Goal: Information Seeking & Learning: Compare options

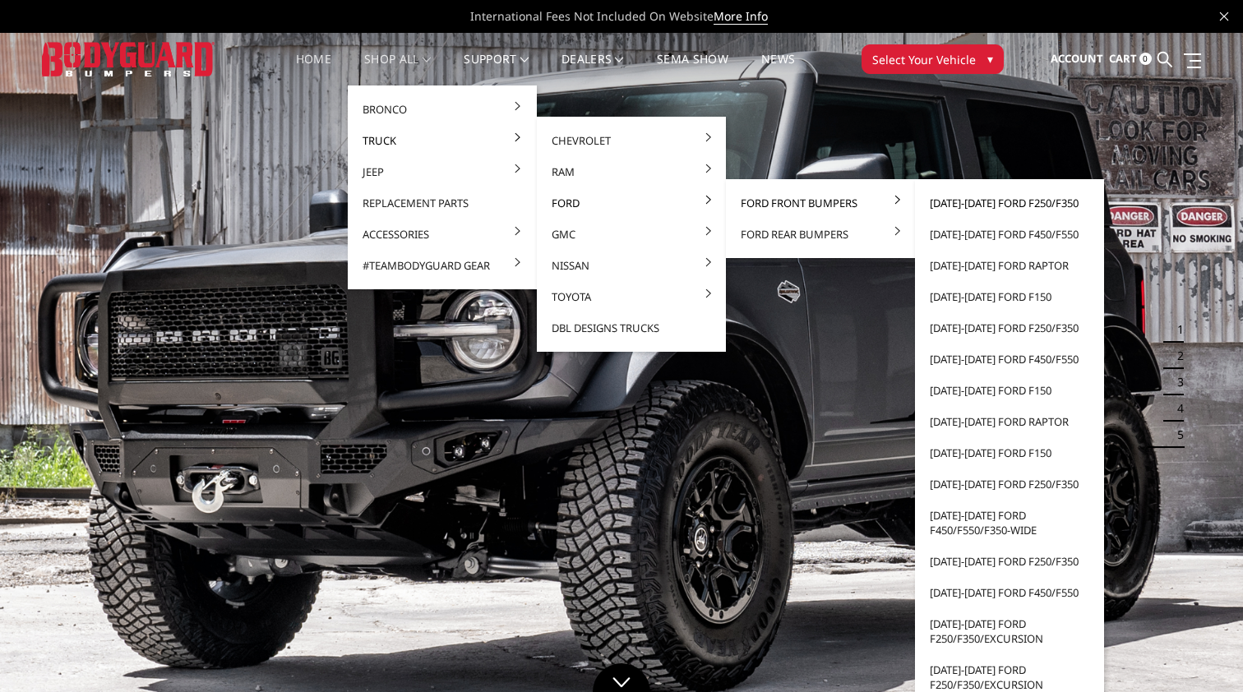
click at [964, 206] on link "[DATE]-[DATE] Ford F250/F350" at bounding box center [1010, 202] width 176 height 31
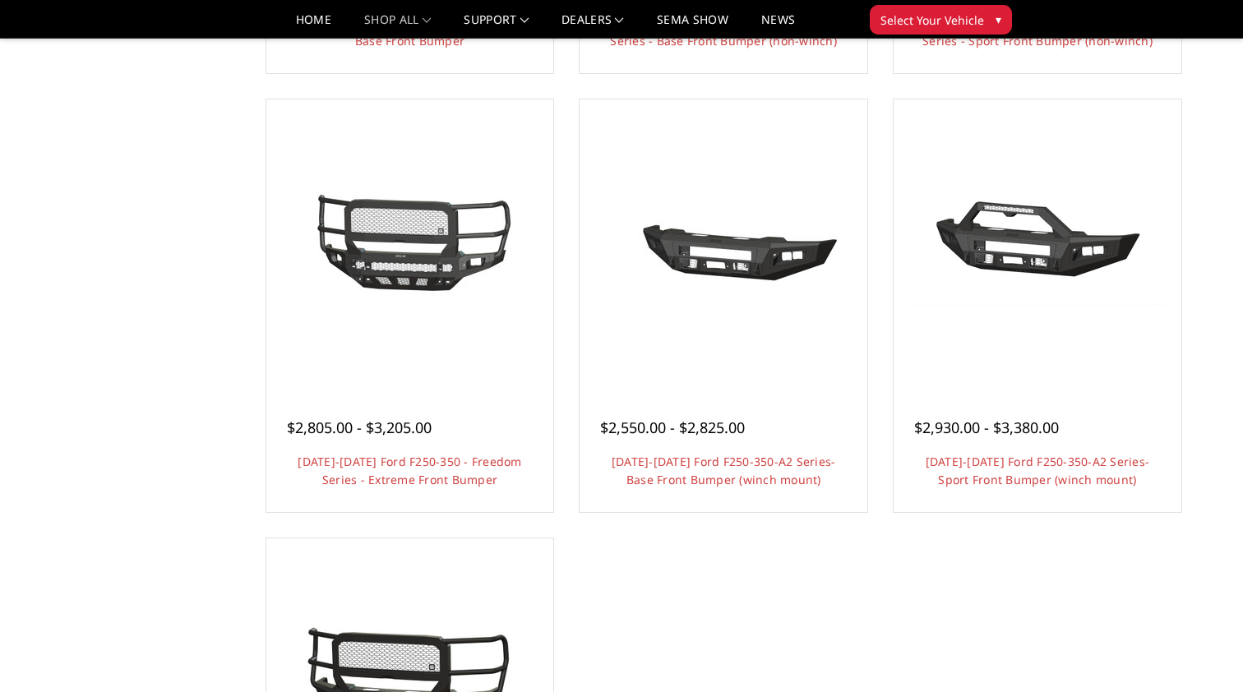
scroll to position [978, 0]
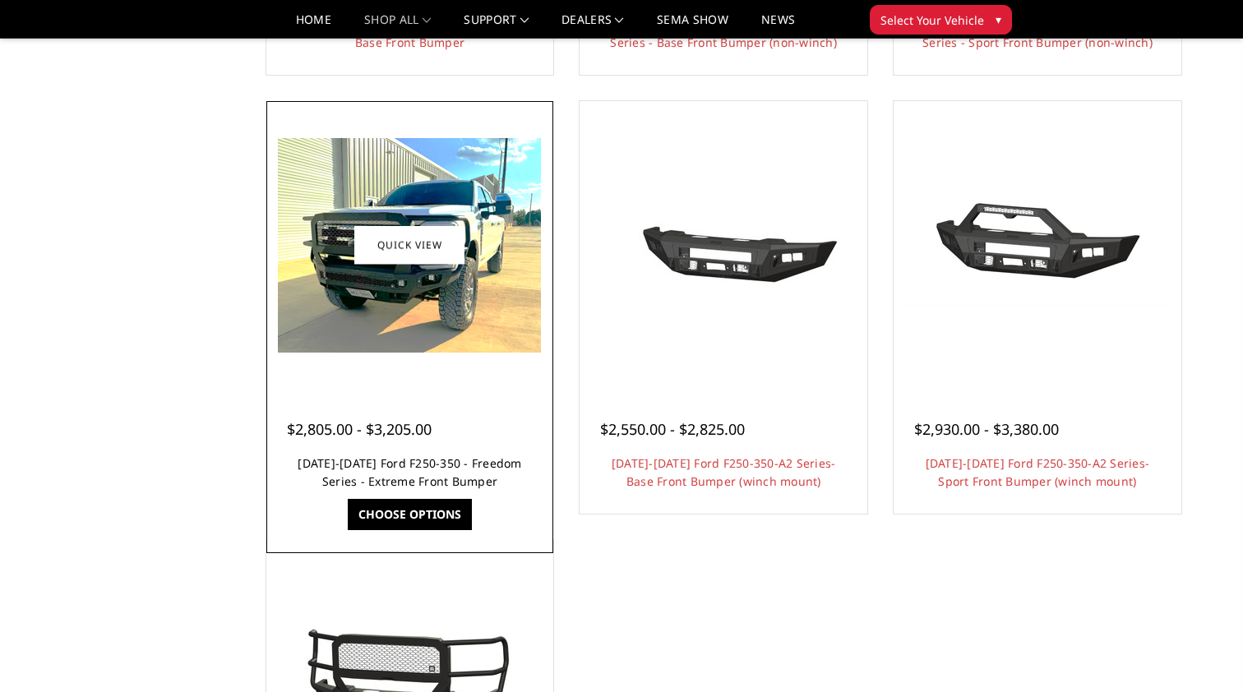
click at [431, 468] on link "[DATE]-[DATE] Ford F250-350 - Freedom Series - Extreme Front Bumper" at bounding box center [410, 472] width 224 height 34
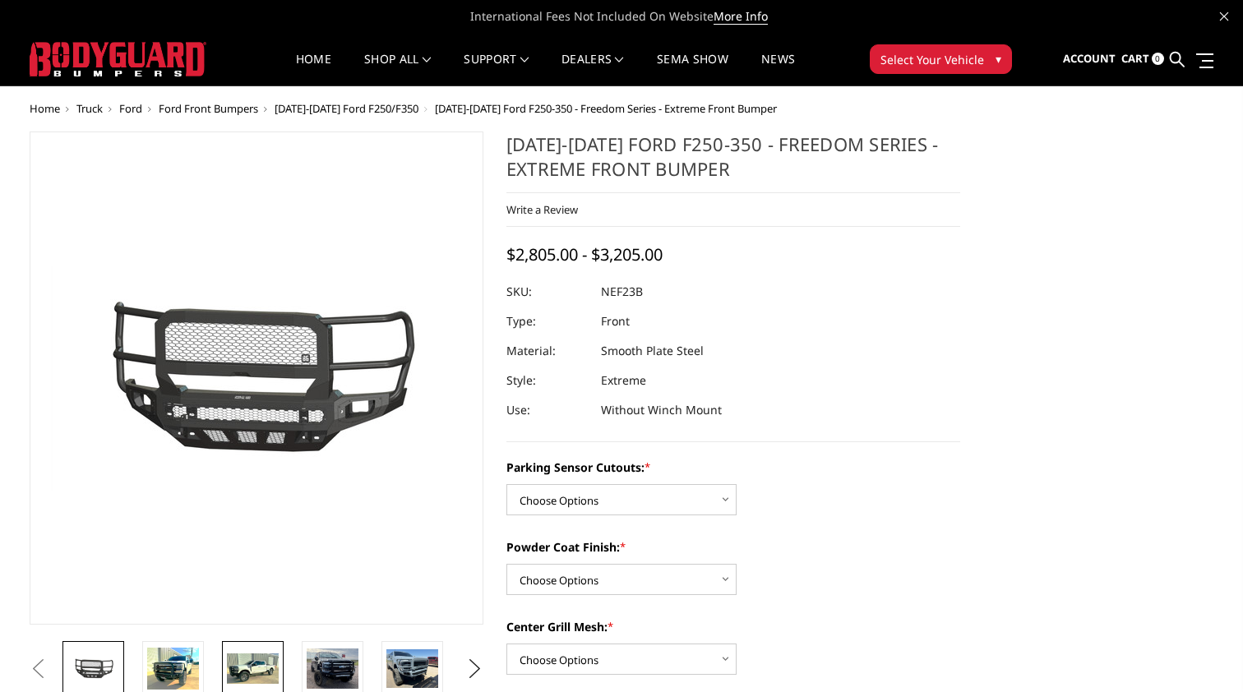
click at [246, 667] on img at bounding box center [253, 669] width 52 height 31
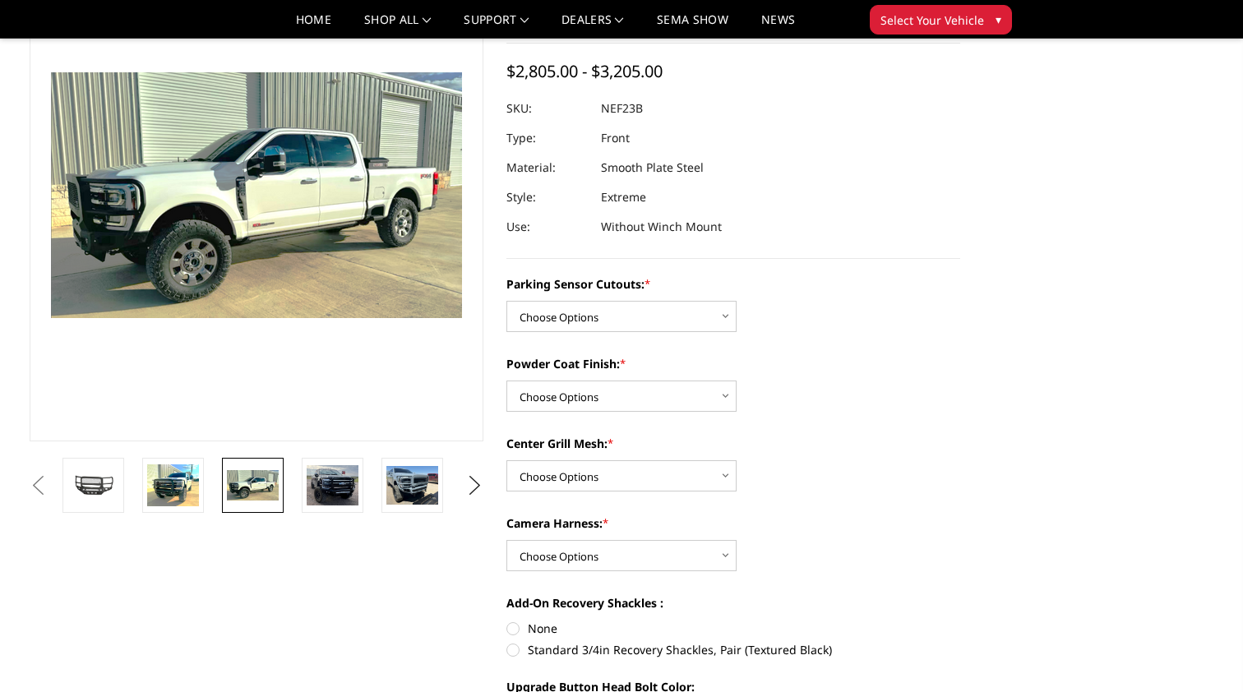
scroll to position [128, 0]
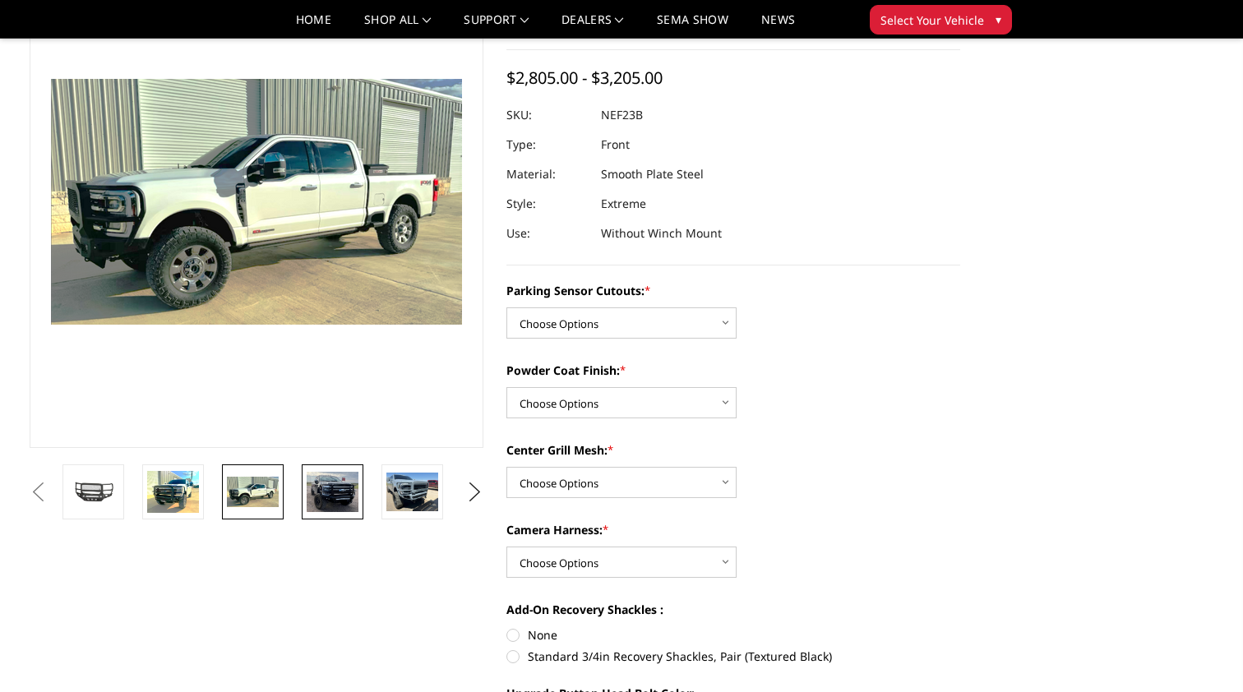
click at [339, 492] on img at bounding box center [333, 492] width 52 height 40
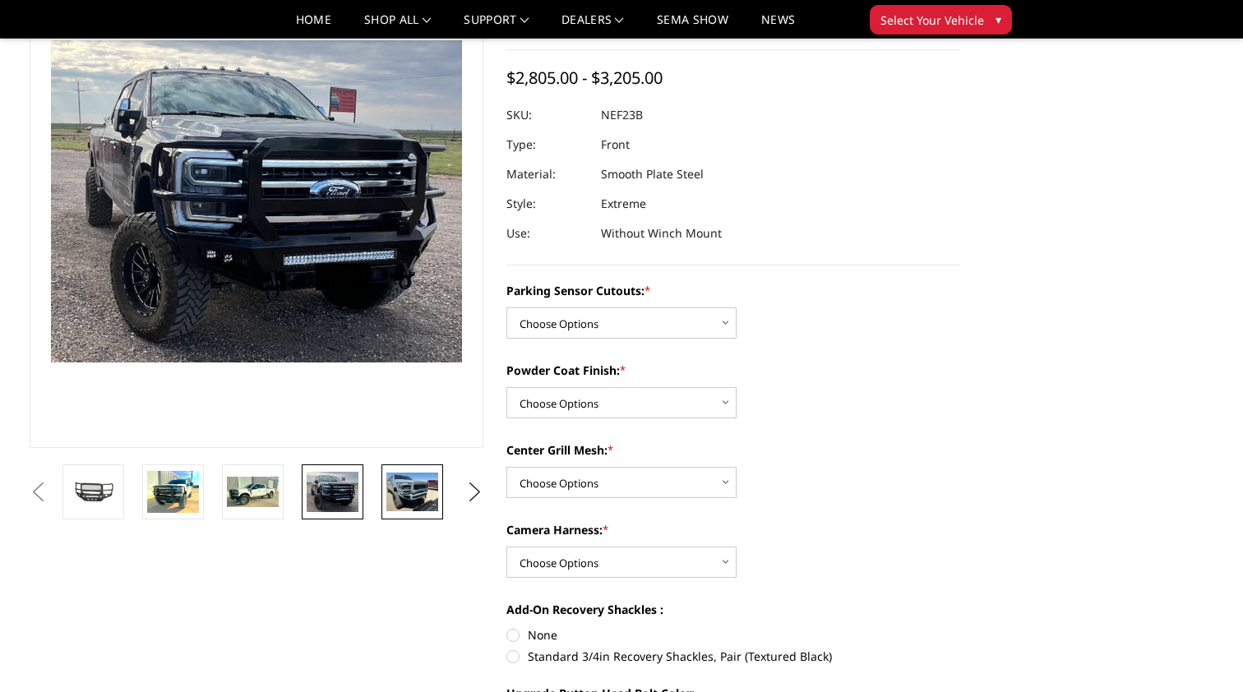
click at [414, 496] on img at bounding box center [412, 492] width 52 height 39
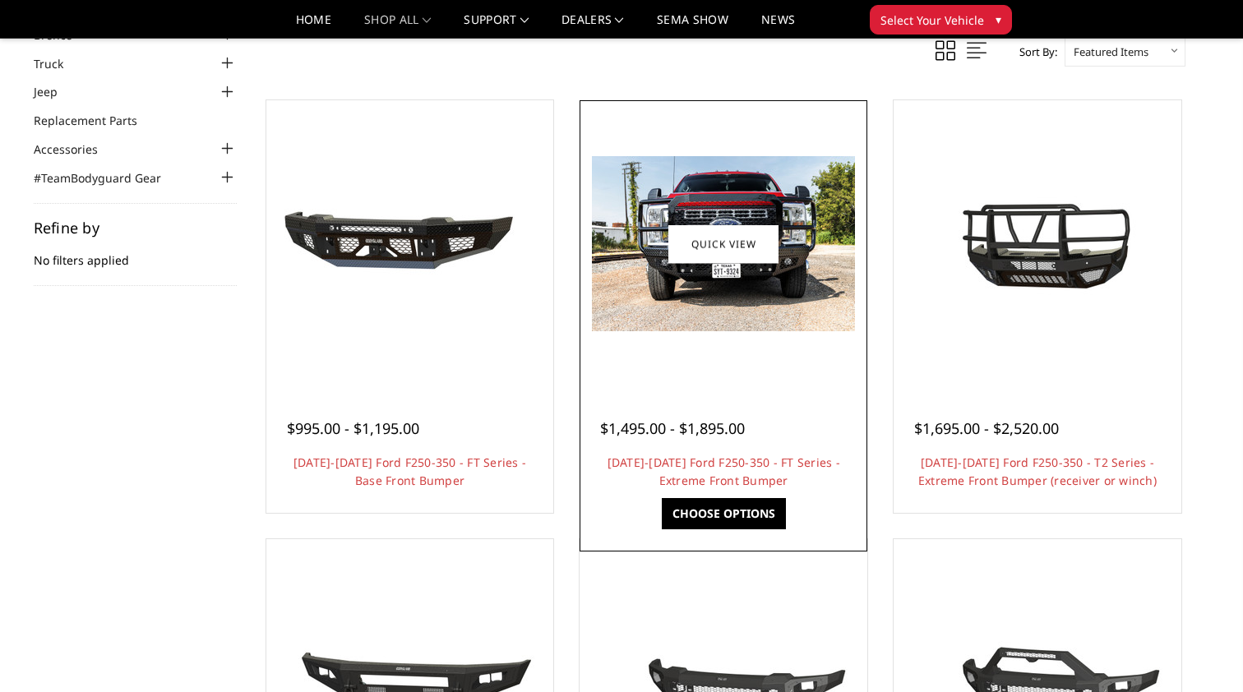
scroll to position [105, 0]
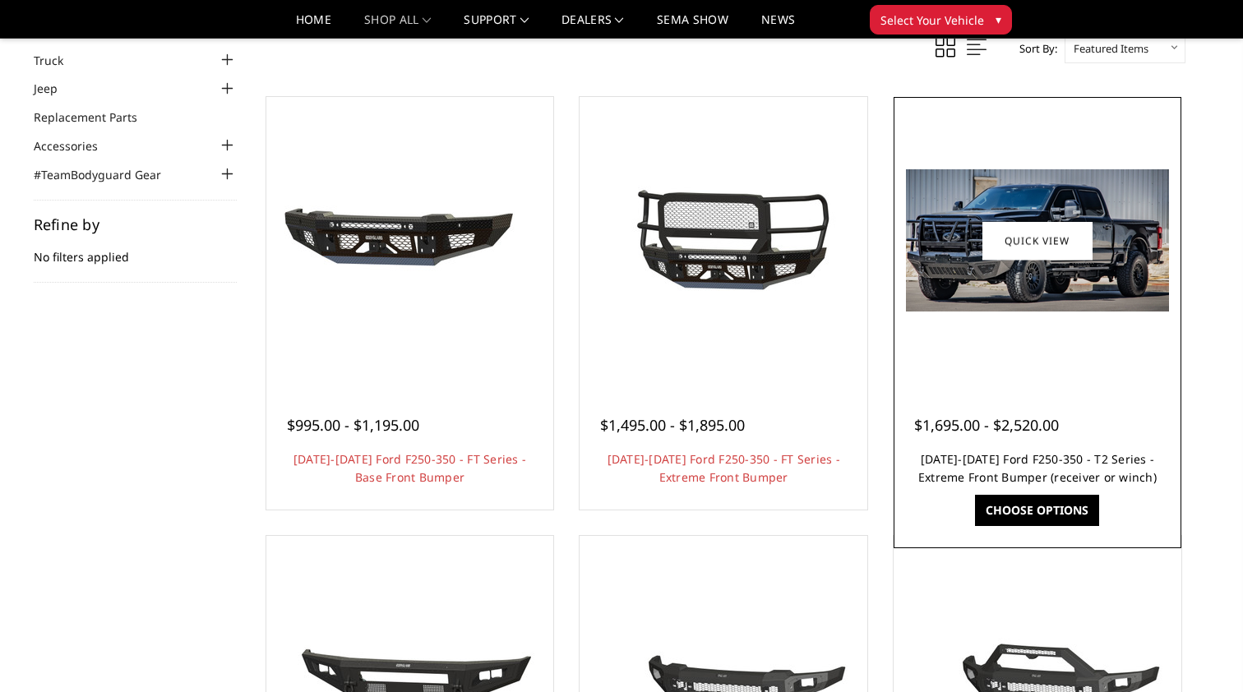
click at [944, 462] on link "2023-2026 Ford F250-350 - T2 Series - Extreme Front Bumper (receiver or winch)" at bounding box center [1037, 468] width 238 height 34
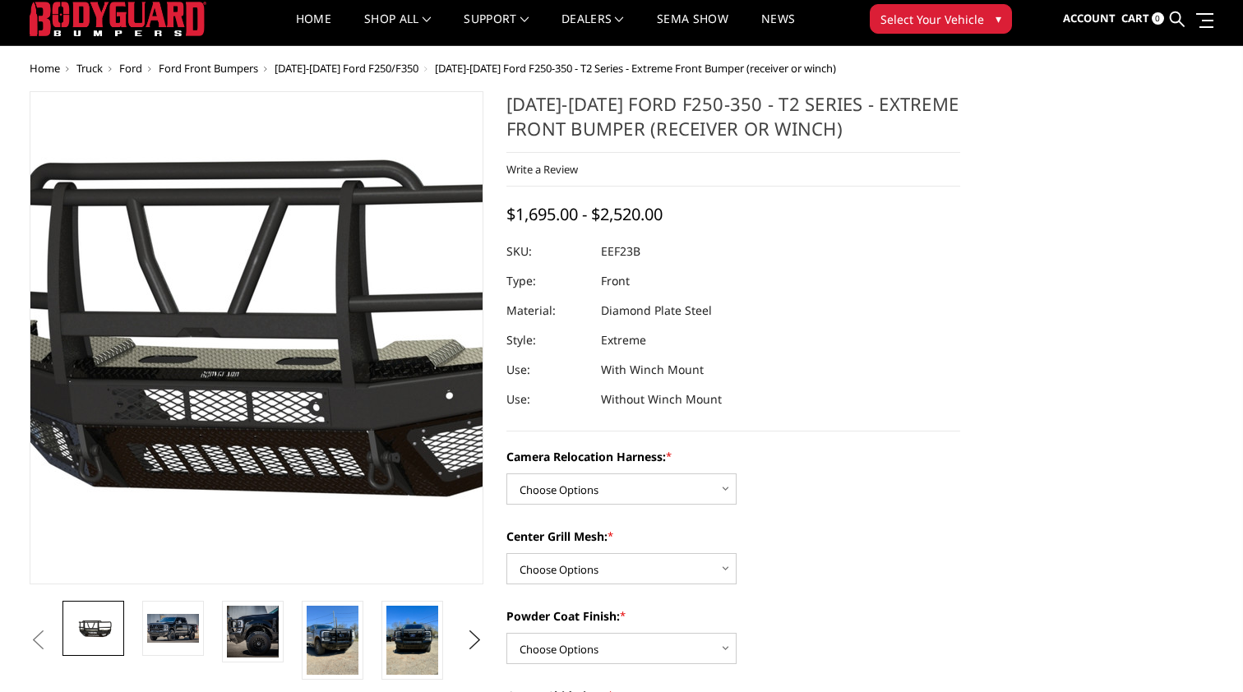
scroll to position [44, 0]
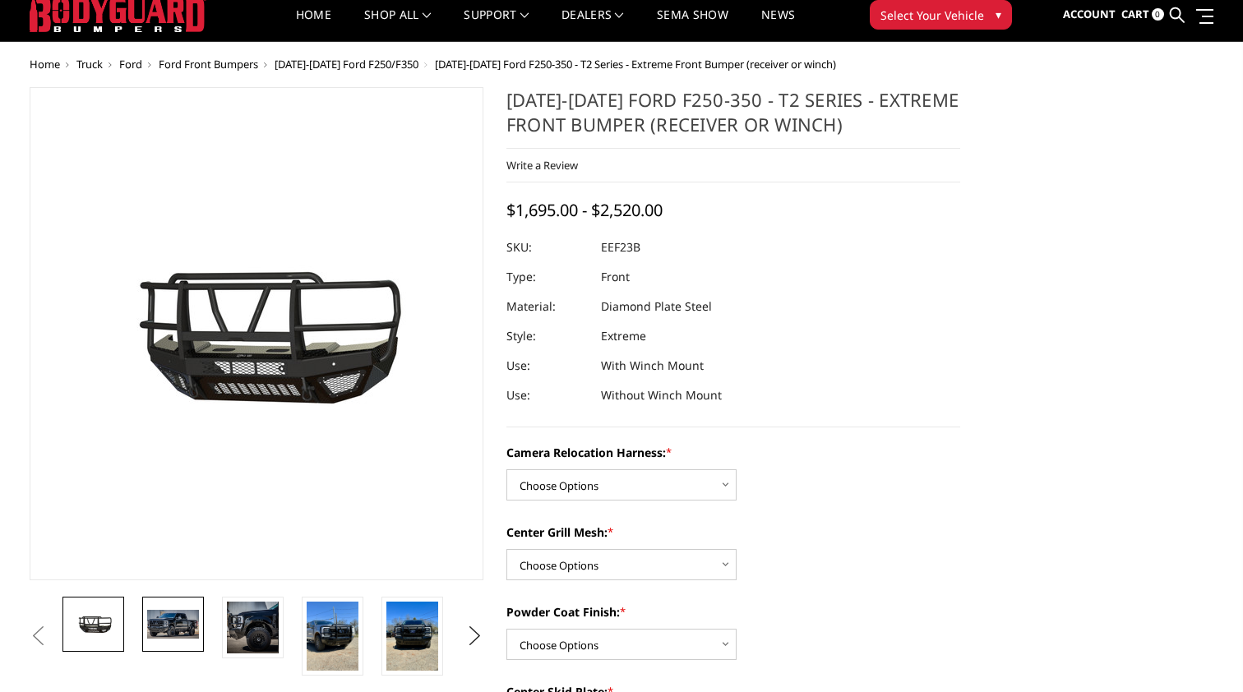
click at [169, 620] on img at bounding box center [173, 624] width 52 height 28
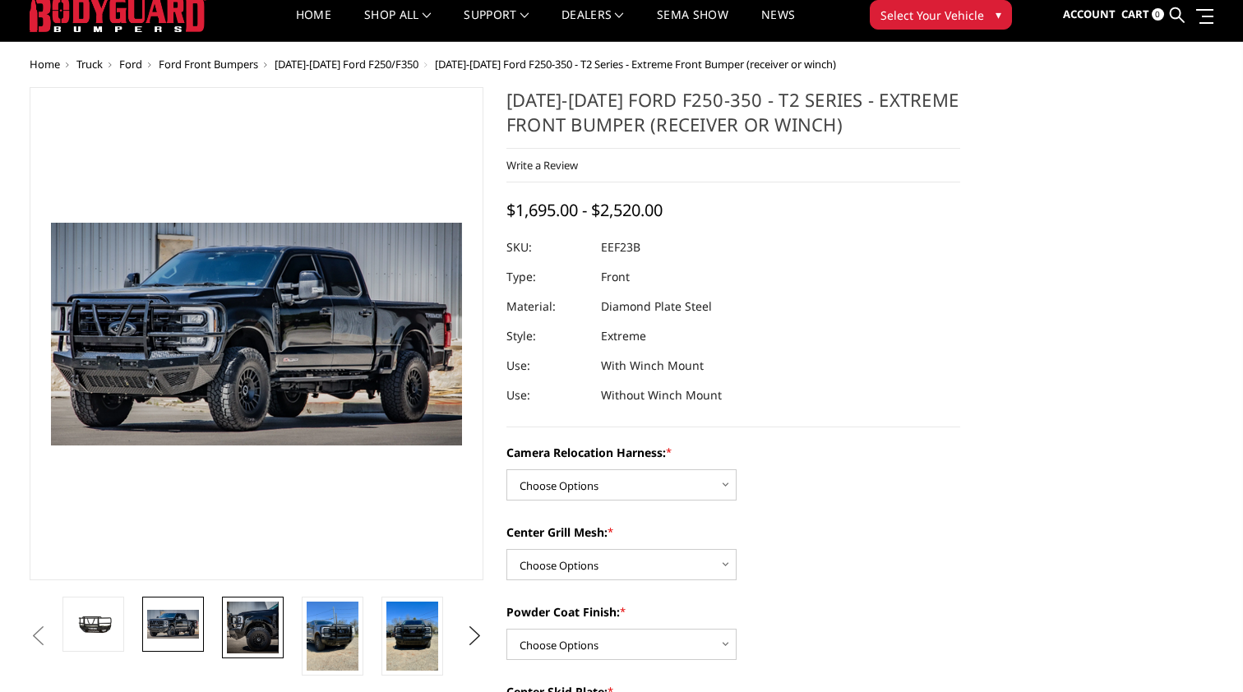
click at [266, 619] on img at bounding box center [253, 628] width 52 height 52
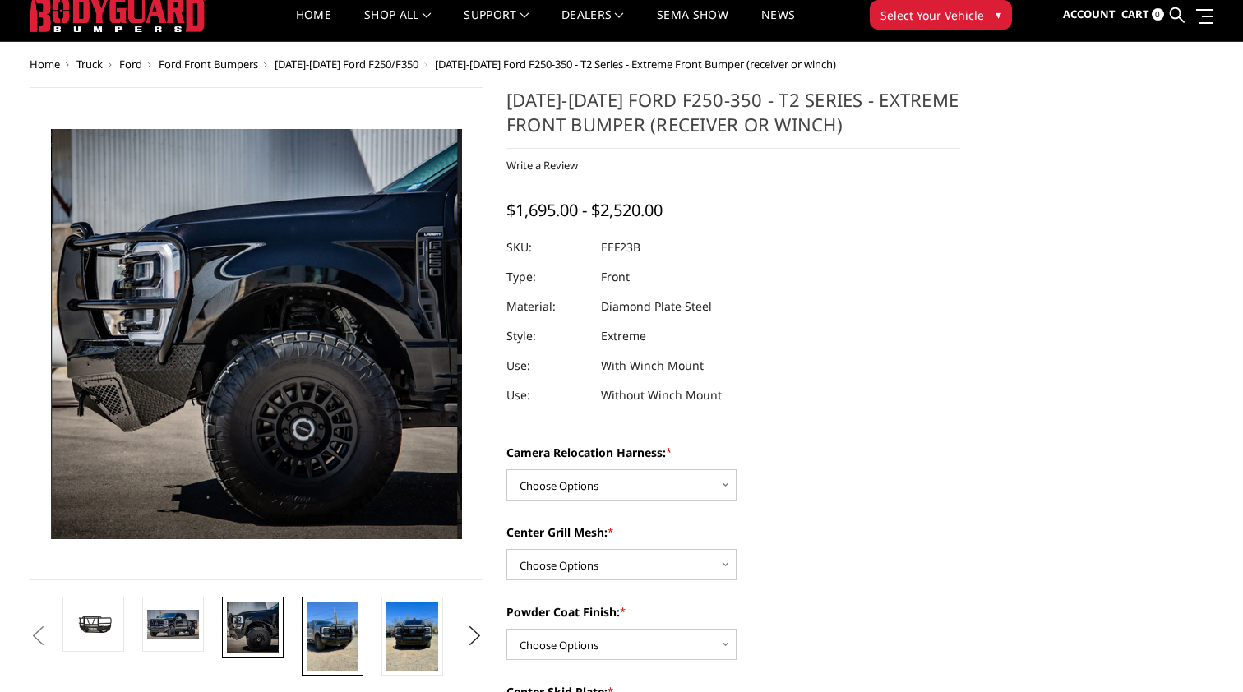
click at [349, 637] on img at bounding box center [333, 636] width 52 height 69
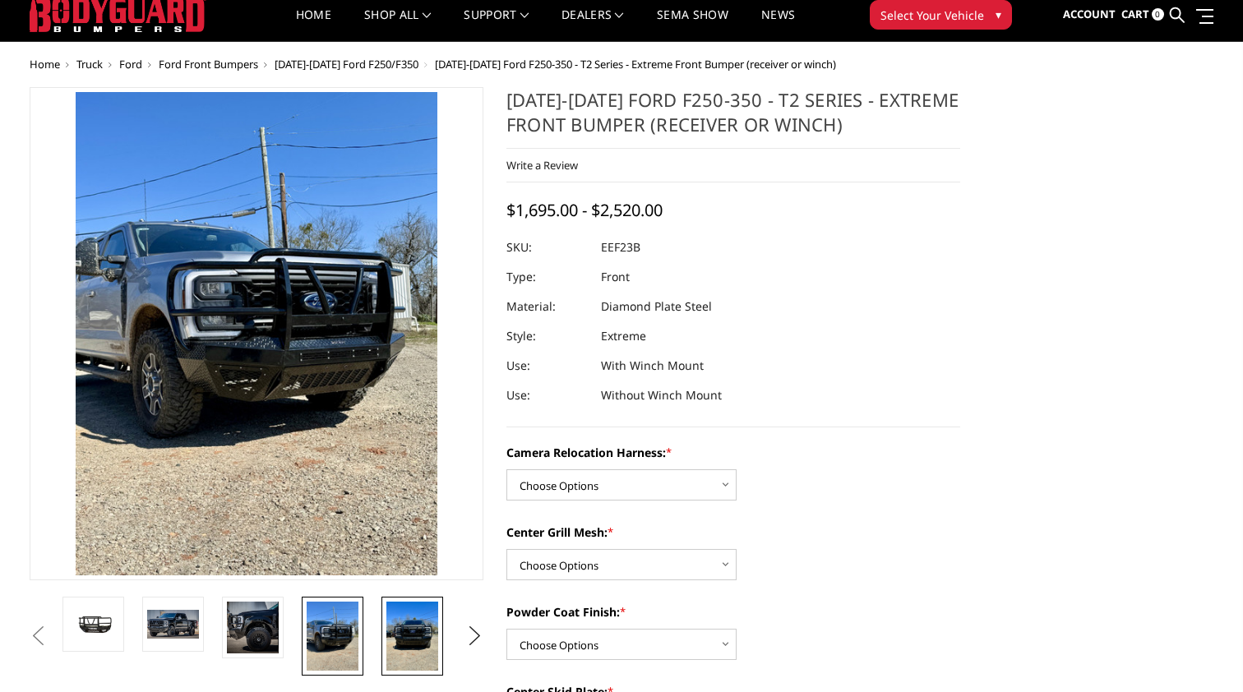
click at [405, 636] on img at bounding box center [412, 636] width 52 height 69
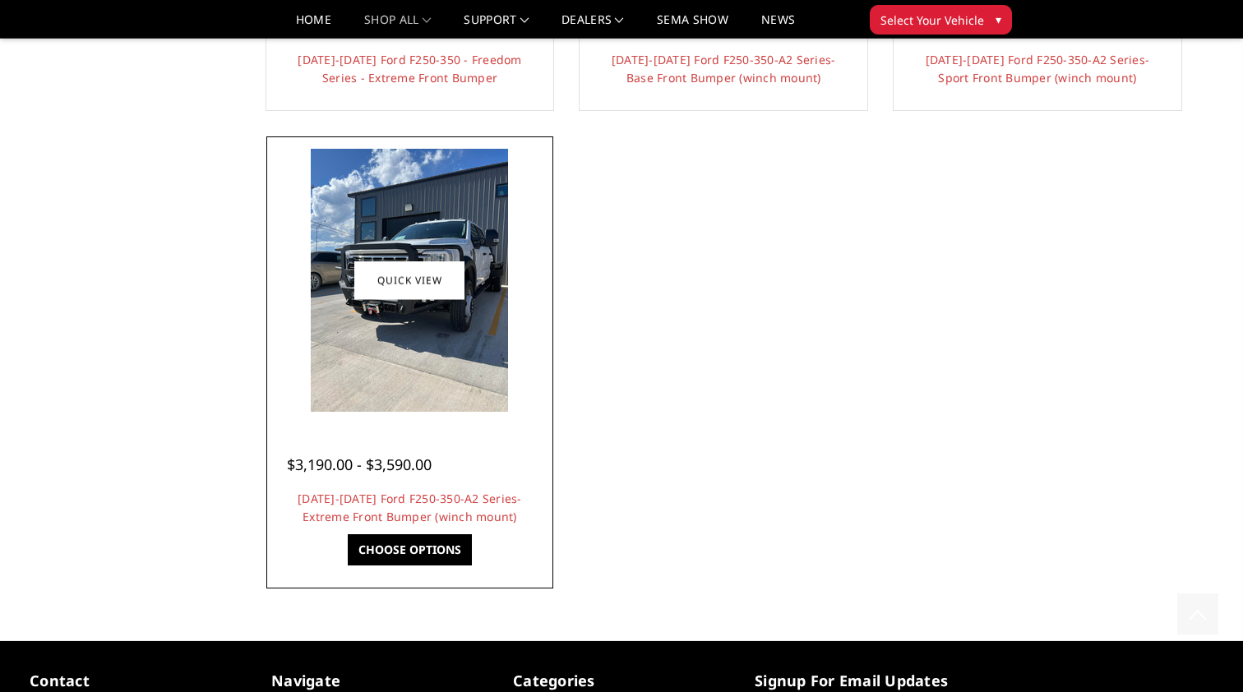
scroll to position [1412, 0]
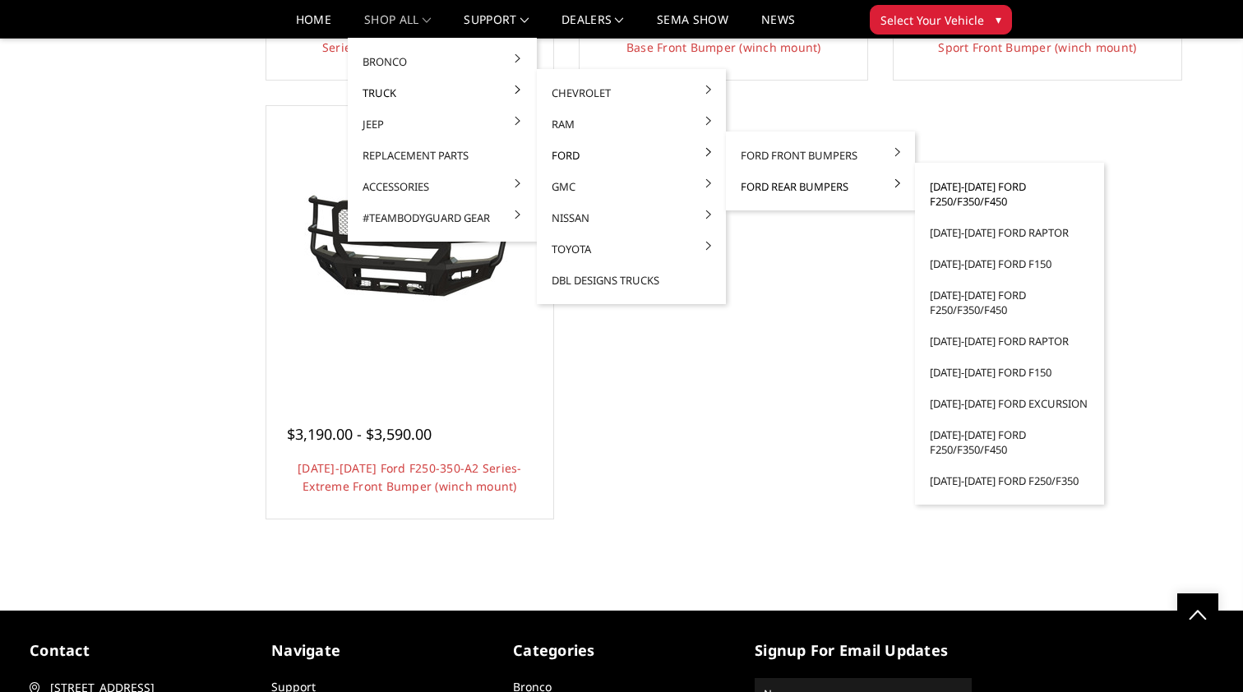
click at [951, 194] on link "[DATE]-[DATE] Ford F250/F350/F450" at bounding box center [1010, 194] width 176 height 46
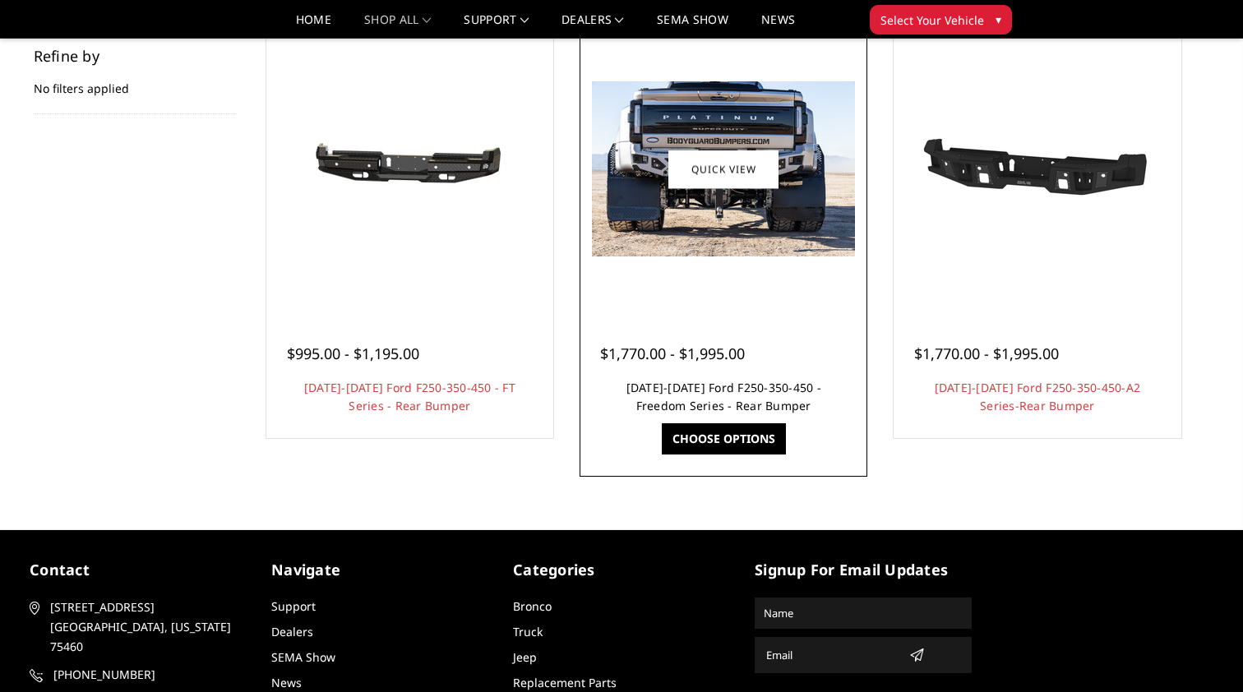
scroll to position [261, 0]
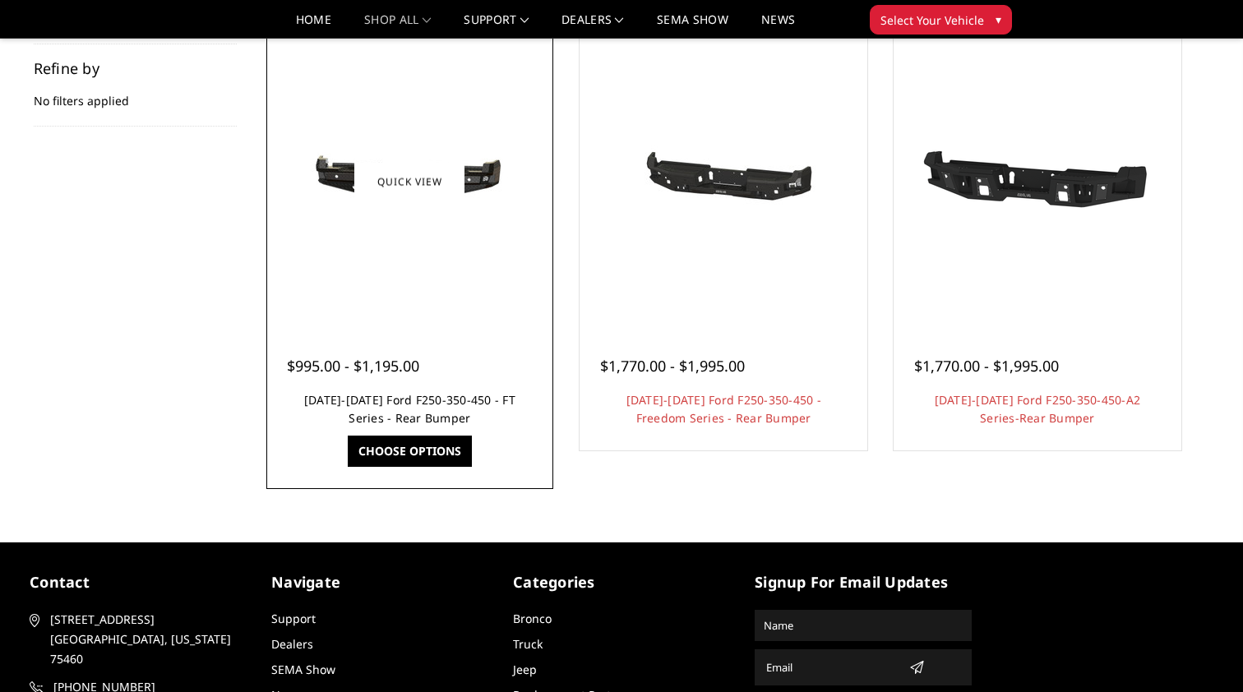
click at [410, 400] on link "[DATE]-[DATE] Ford F250-350-450 - FT Series - Rear Bumper" at bounding box center [409, 409] width 211 height 34
